Goal: Information Seeking & Learning: Learn about a topic

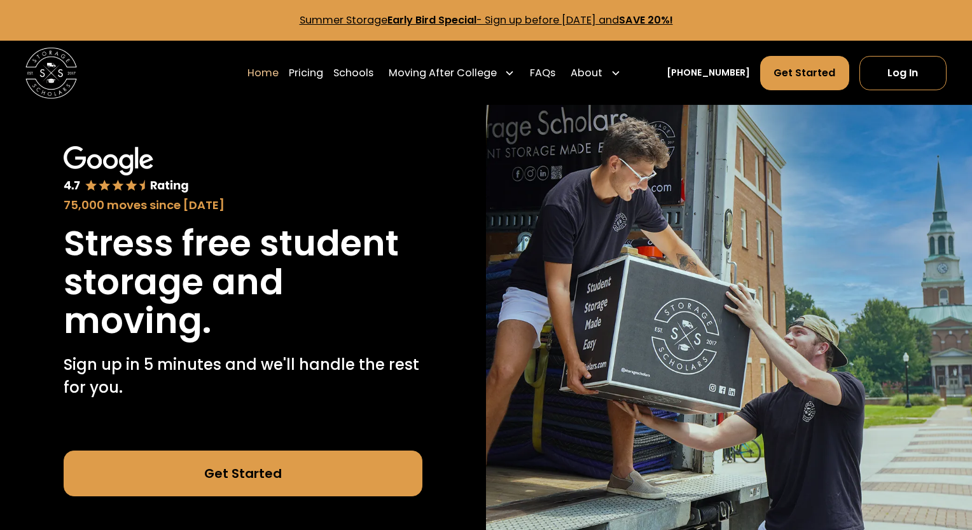
click at [517, 17] on link "Summer Storage Early Bird Special - Sign up before October 1st, 2025 and SAVE 2…" at bounding box center [485, 20] width 373 height 15
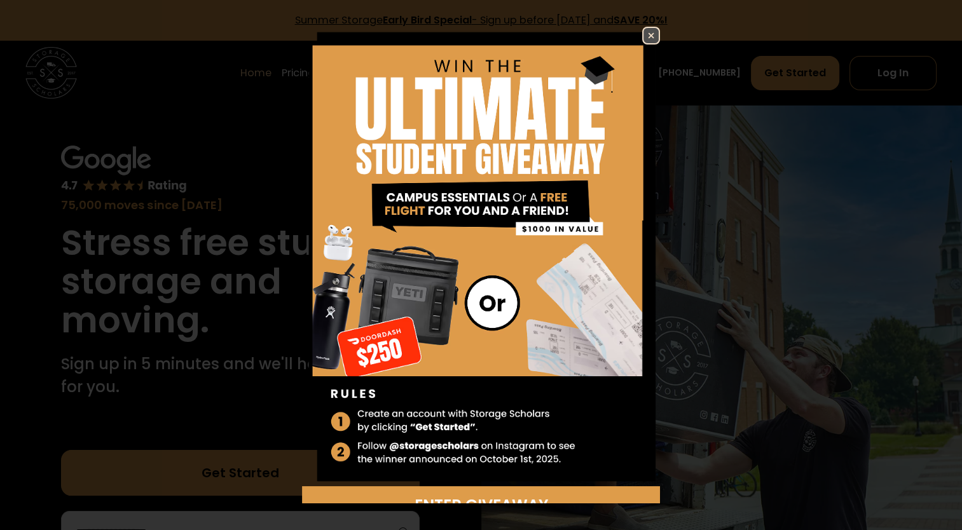
click at [643, 35] on img at bounding box center [650, 35] width 15 height 15
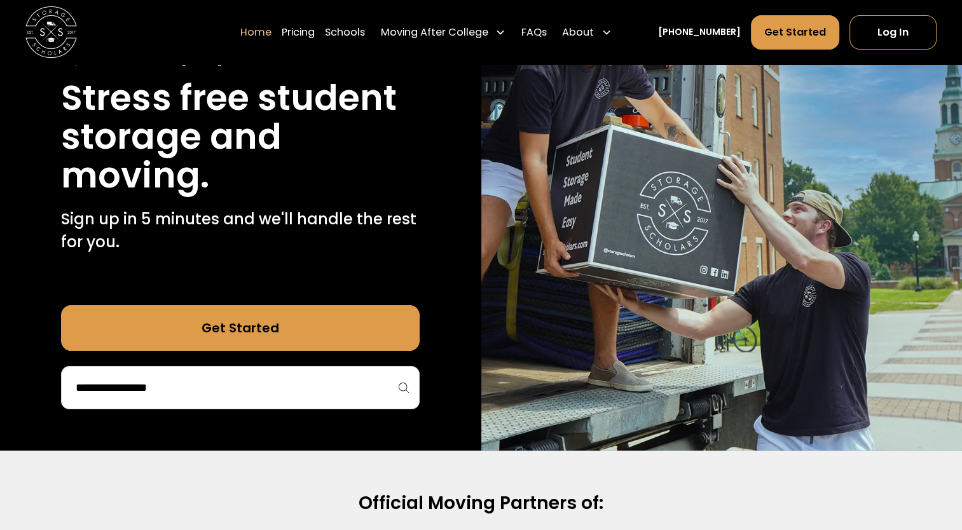
scroll to position [191, 0]
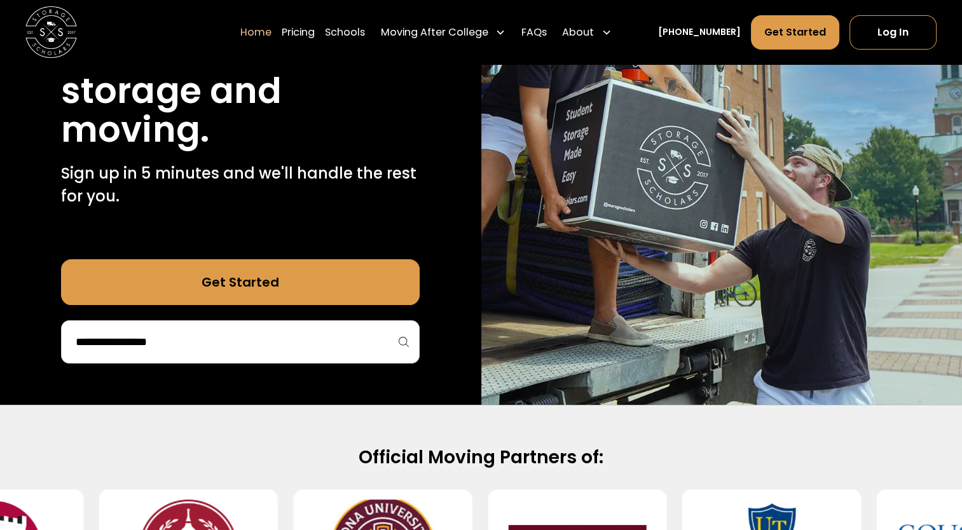
click at [280, 280] on link "Get Started" at bounding box center [240, 282] width 359 height 46
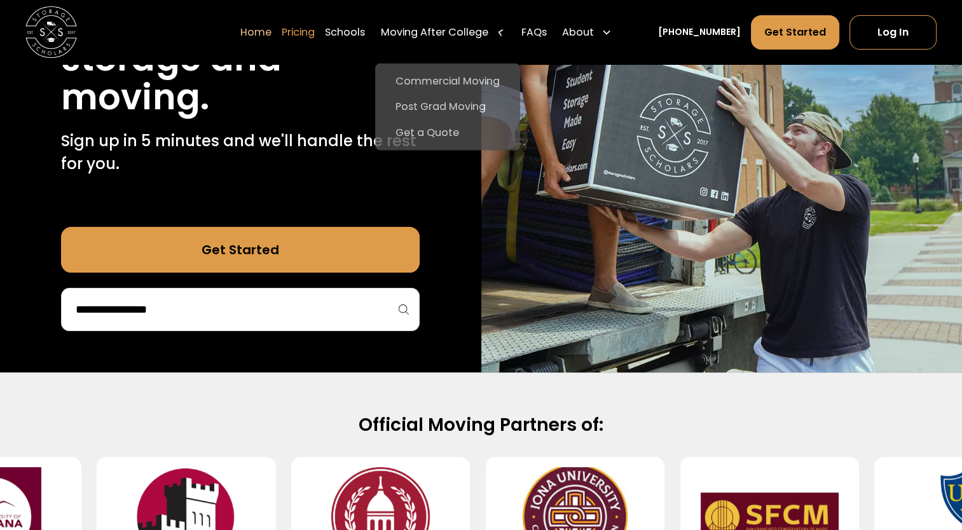
scroll to position [191, 0]
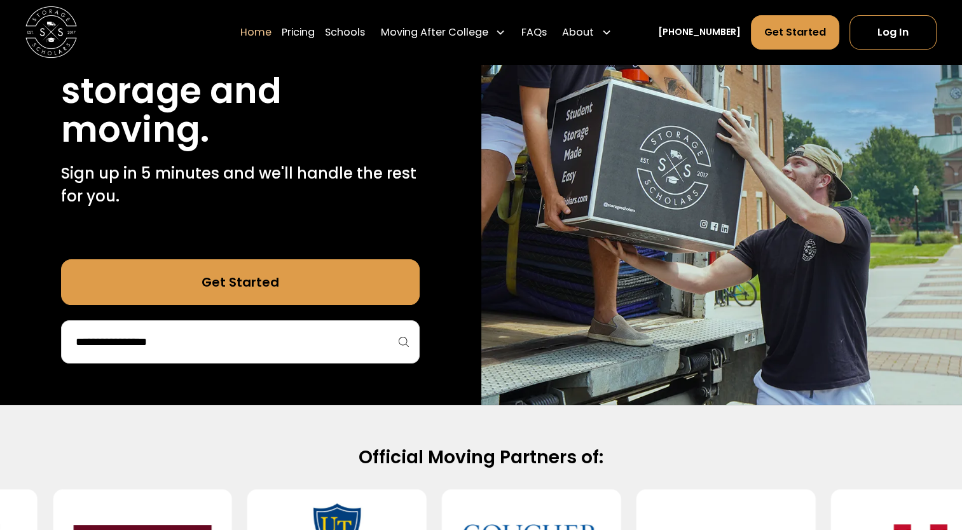
click at [272, 32] on link "Home" at bounding box center [255, 32] width 31 height 36
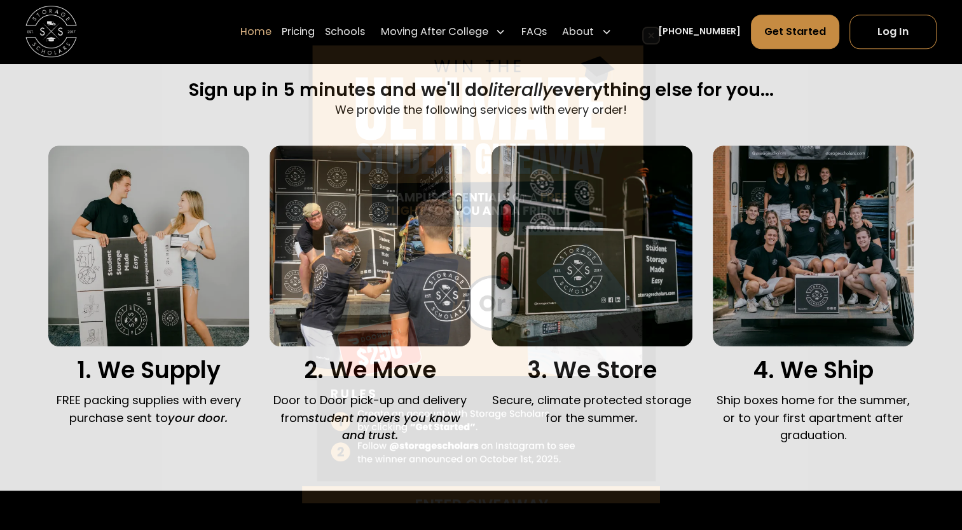
scroll to position [827, 0]
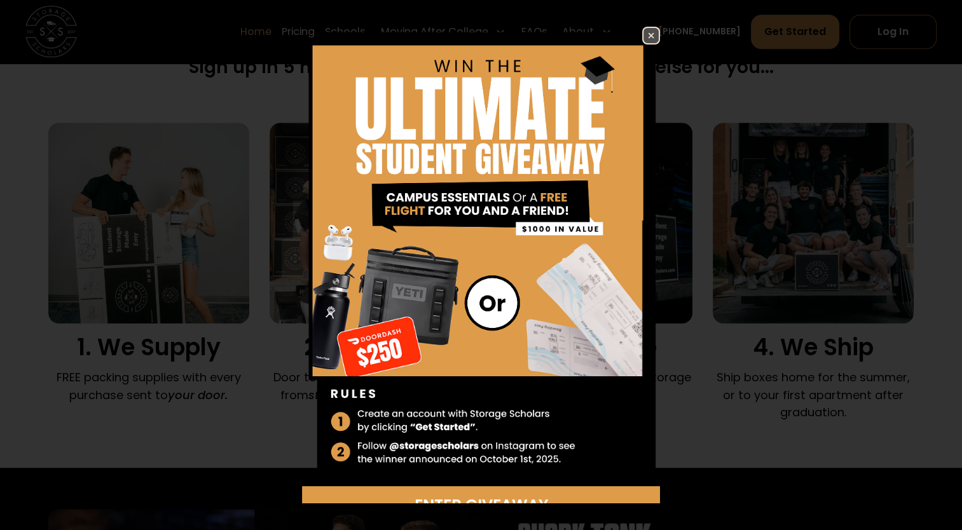
click at [643, 31] on img at bounding box center [650, 35] width 15 height 15
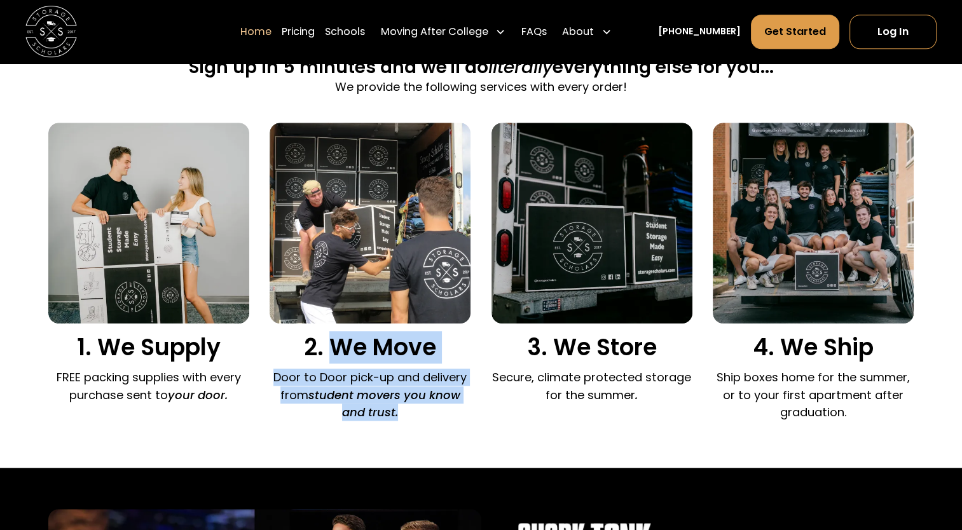
drag, startPoint x: 328, startPoint y: 348, endPoint x: 416, endPoint y: 413, distance: 109.6
click at [416, 413] on div "2. We Move Door to Door pick-up and delivery from student movers you know and t…" at bounding box center [370, 275] width 201 height 305
copy div "We Move Door to Door pick-up and delivery from student movers you know and trus…"
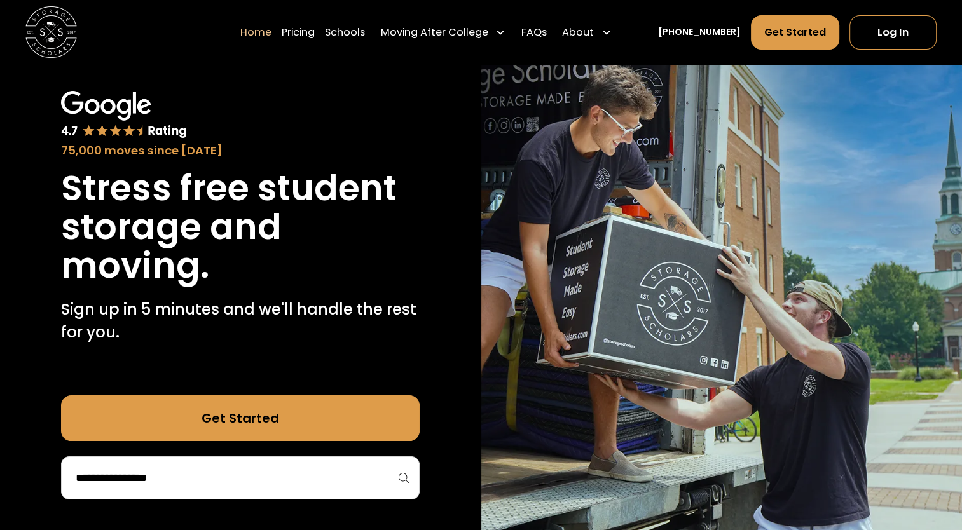
scroll to position [0, 0]
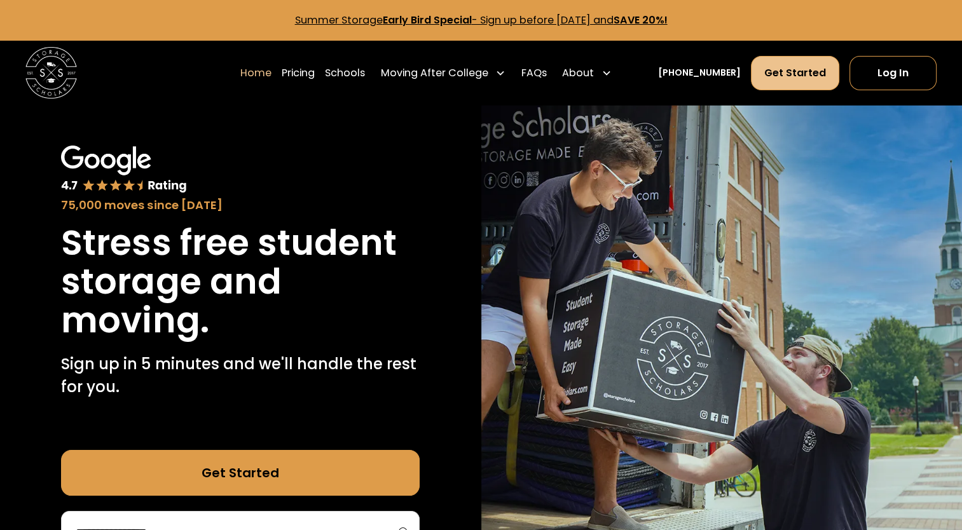
click at [790, 73] on link "Get Started" at bounding box center [795, 73] width 88 height 34
click at [314, 74] on link "Pricing" at bounding box center [298, 73] width 33 height 36
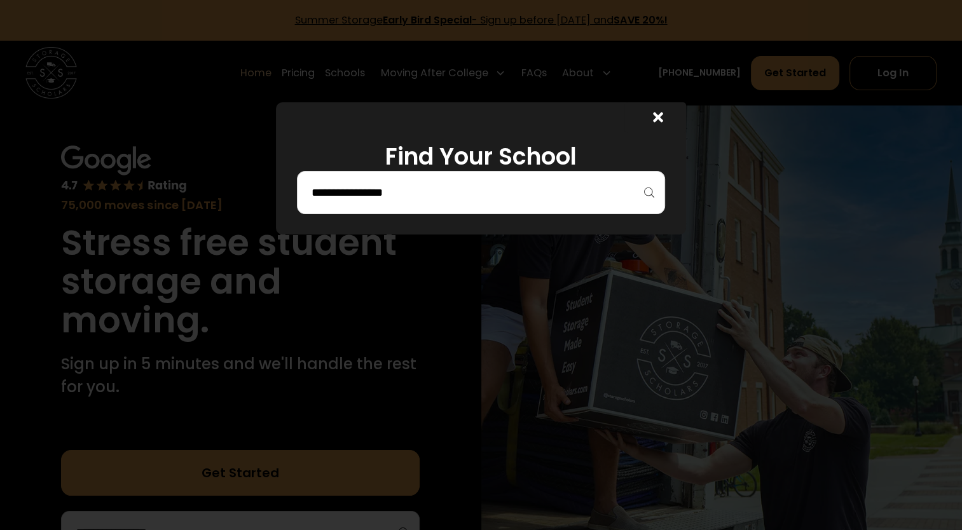
click at [663, 116] on icon at bounding box center [658, 118] width 10 height 10
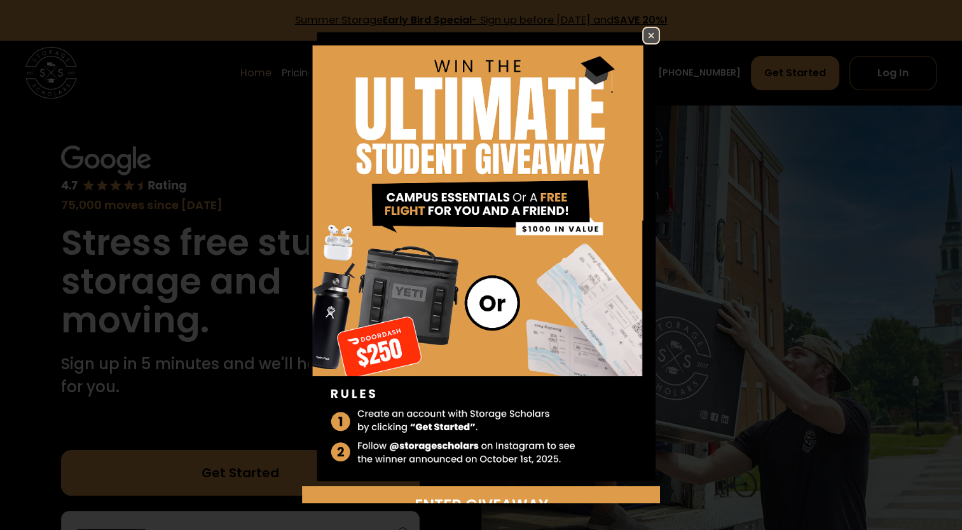
click at [643, 34] on img at bounding box center [650, 35] width 15 height 15
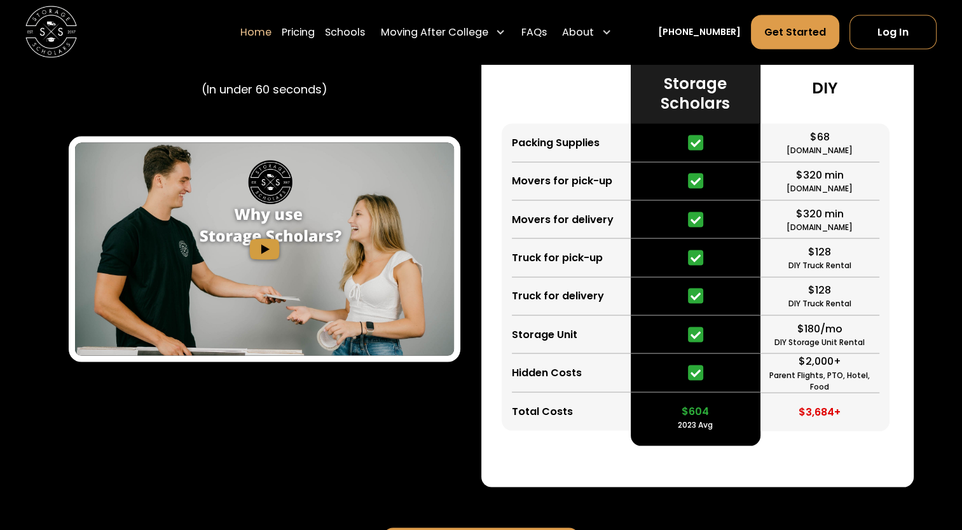
scroll to position [2416, 0]
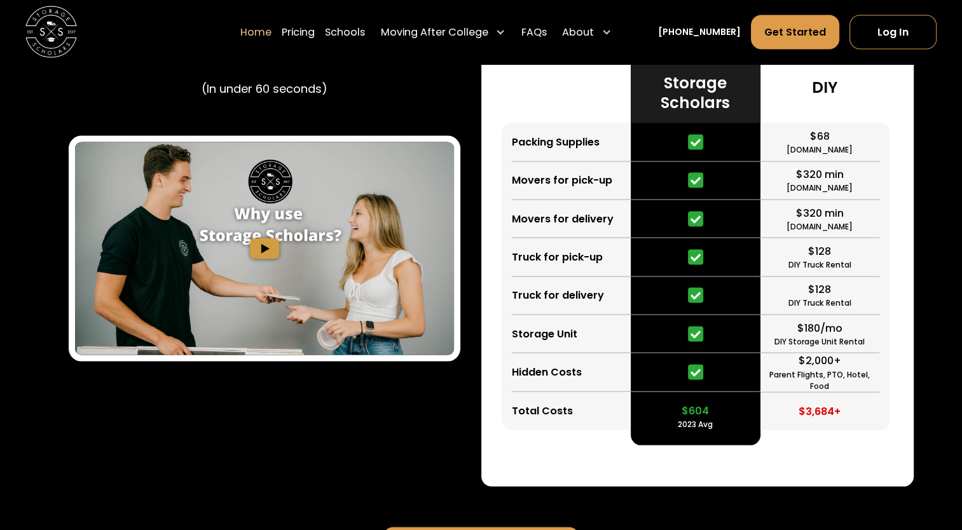
click at [272, 249] on img "open lightbox" at bounding box center [264, 249] width 379 height 214
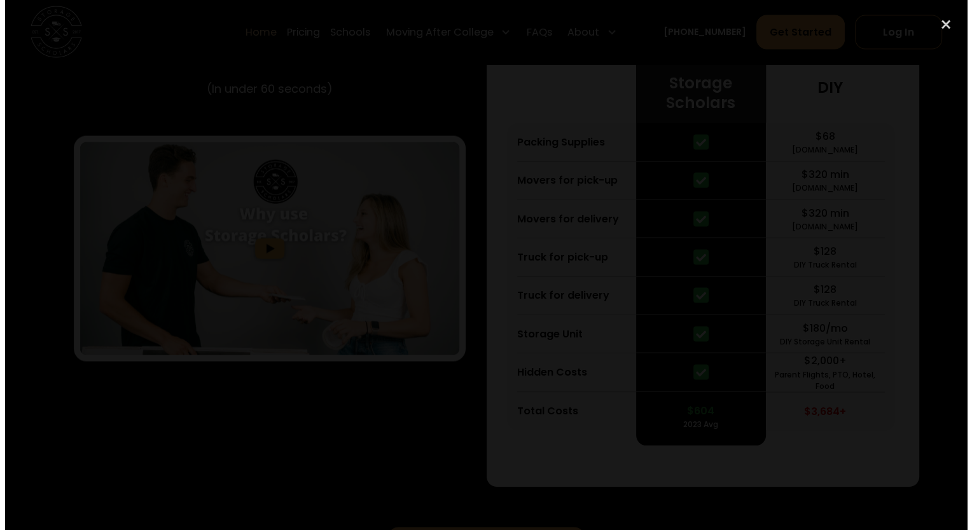
scroll to position [2421, 0]
